Goal: Navigation & Orientation: Find specific page/section

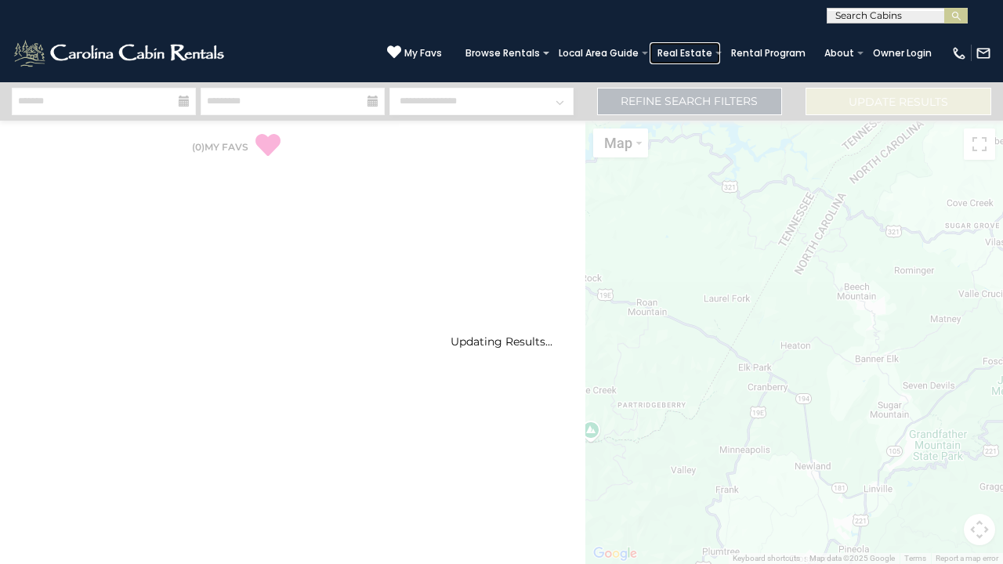
click at [689, 53] on link "Real Estate" at bounding box center [685, 53] width 71 height 22
